Goal: Transaction & Acquisition: Purchase product/service

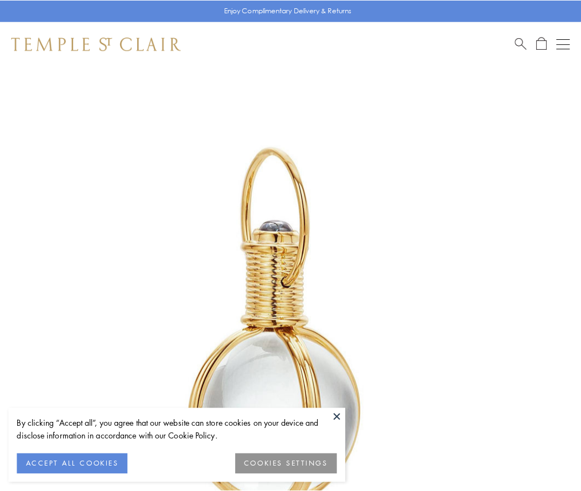
scroll to position [289, 0]
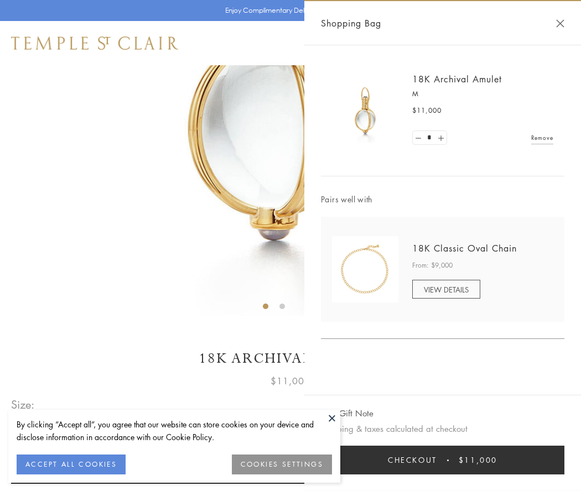
click at [443, 460] on button "Checkout $11,000" at bounding box center [442, 460] width 243 height 29
